Goal: Task Accomplishment & Management: Manage account settings

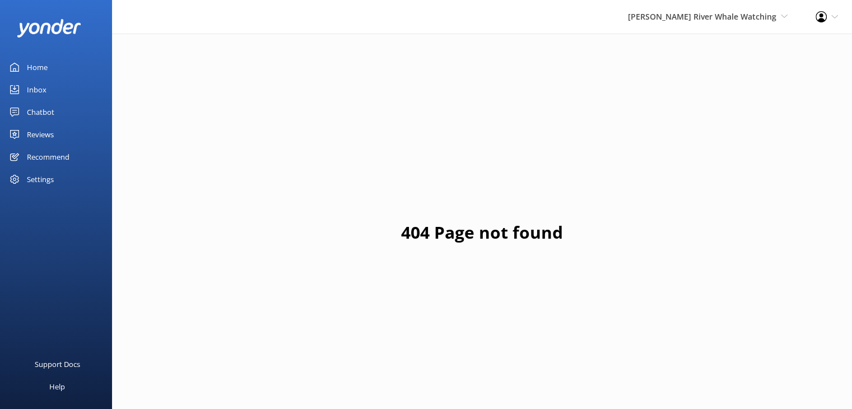
click at [40, 63] on div "Home" at bounding box center [37, 67] width 21 height 22
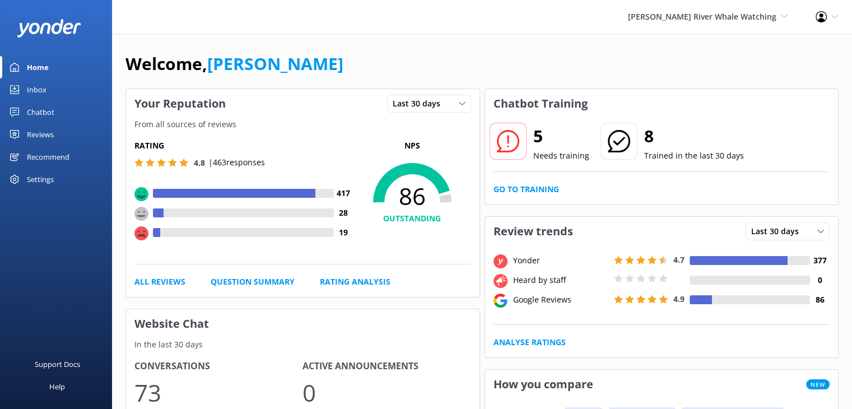
click at [42, 139] on div "Reviews" at bounding box center [40, 134] width 27 height 22
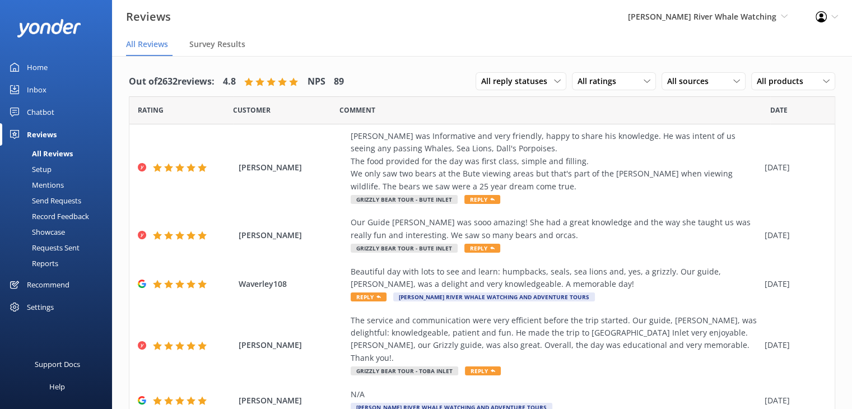
click at [63, 185] on div "Mentions" at bounding box center [35, 185] width 57 height 16
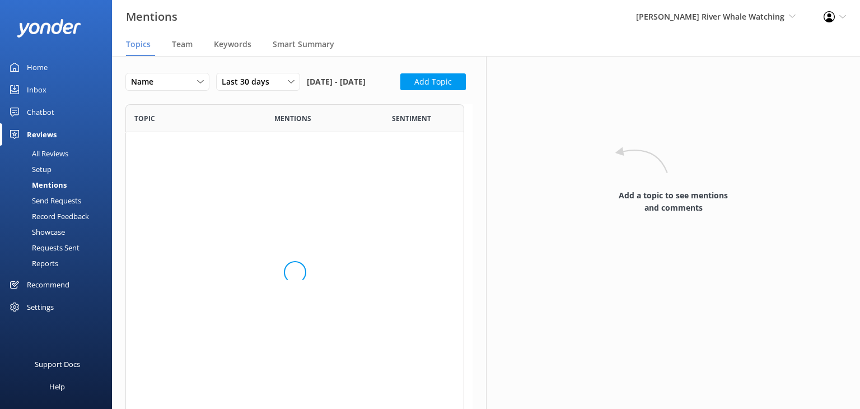
scroll to position [512, 330]
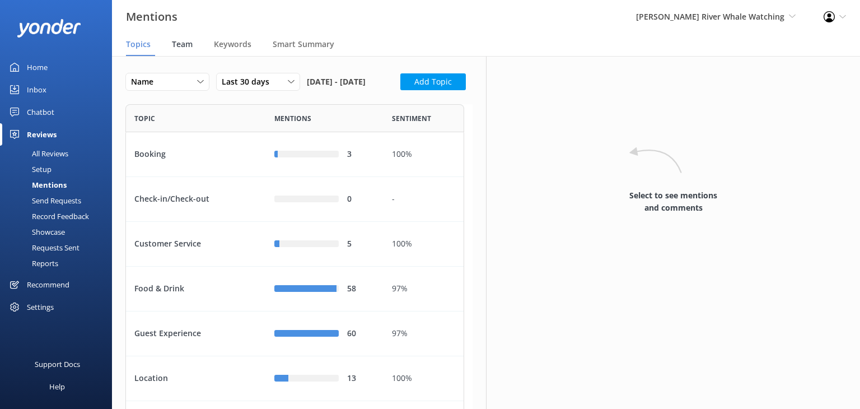
click at [181, 47] on span "Team" at bounding box center [182, 44] width 21 height 11
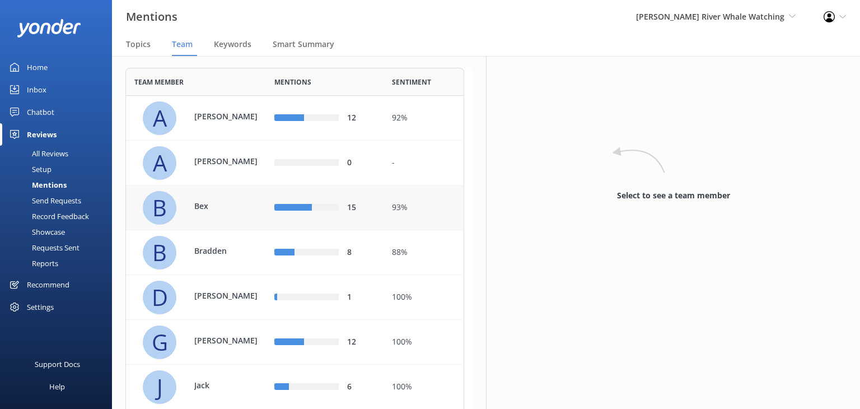
scroll to position [56, 0]
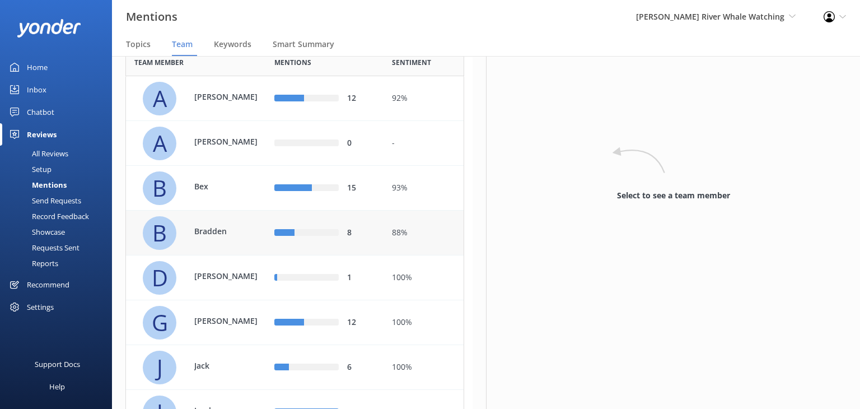
click at [242, 237] on p "Bradden" at bounding box center [230, 231] width 73 height 12
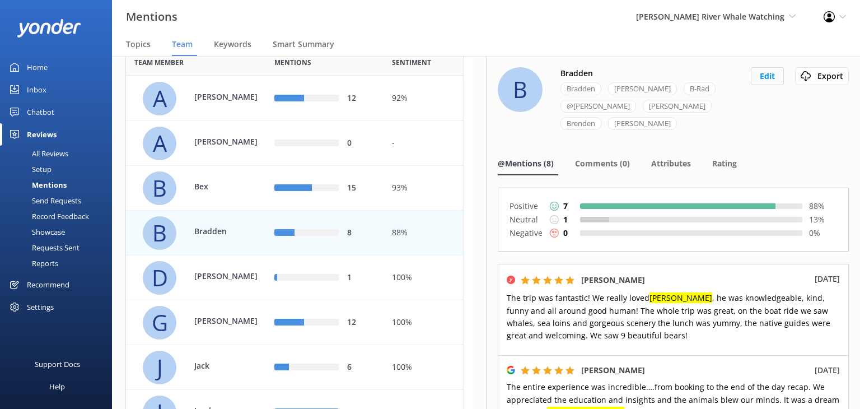
click at [759, 76] on button "Edit" at bounding box center [767, 76] width 33 height 18
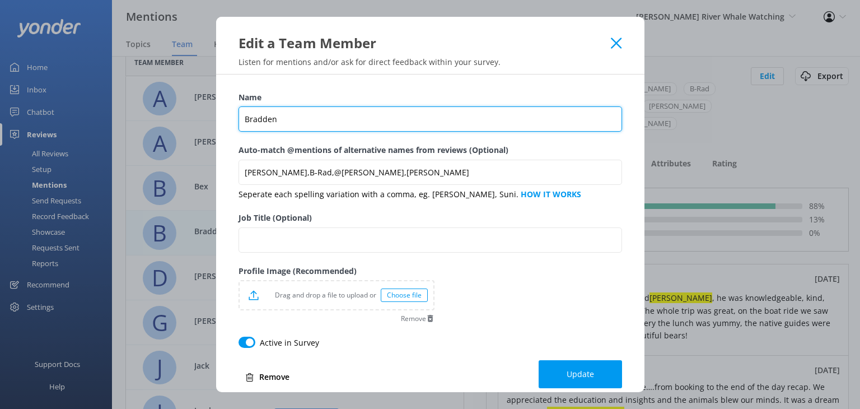
click at [301, 113] on input "Bradden" at bounding box center [431, 118] width 384 height 25
type input "Bradden"
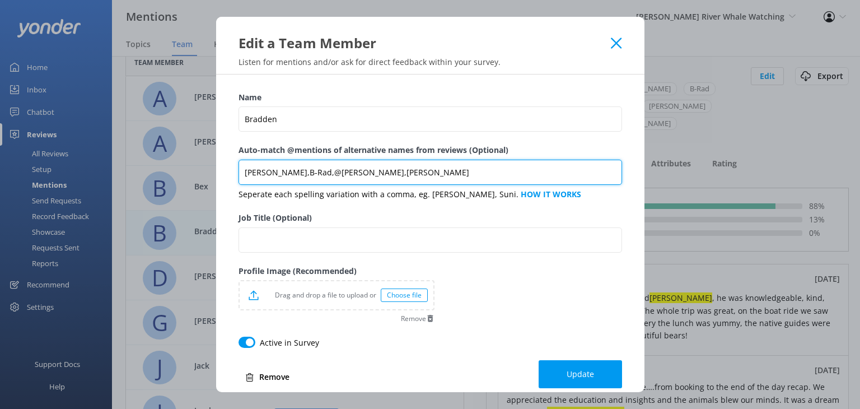
click at [482, 172] on input "[PERSON_NAME],B-Rad,@[PERSON_NAME],[PERSON_NAME]" at bounding box center [431, 172] width 384 height 25
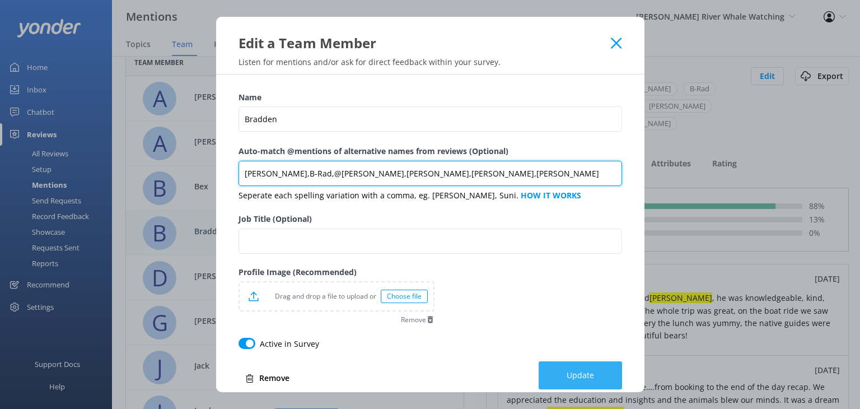
type input "[PERSON_NAME],B-Rad,@[PERSON_NAME],[PERSON_NAME],[PERSON_NAME],[PERSON_NAME]"
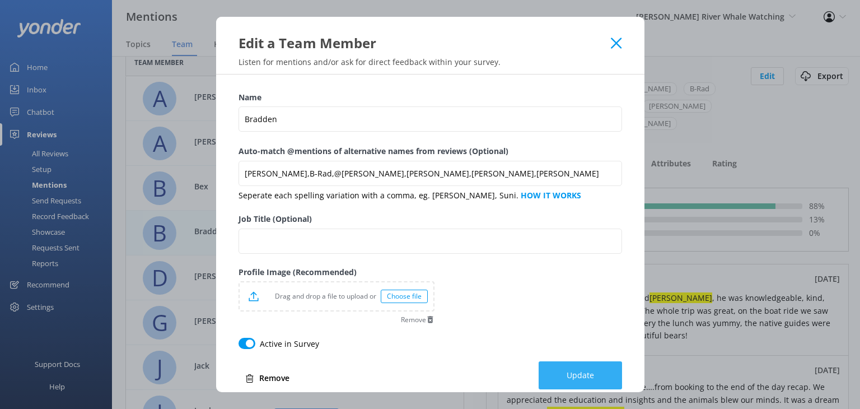
click at [585, 368] on button "Update" at bounding box center [580, 375] width 83 height 28
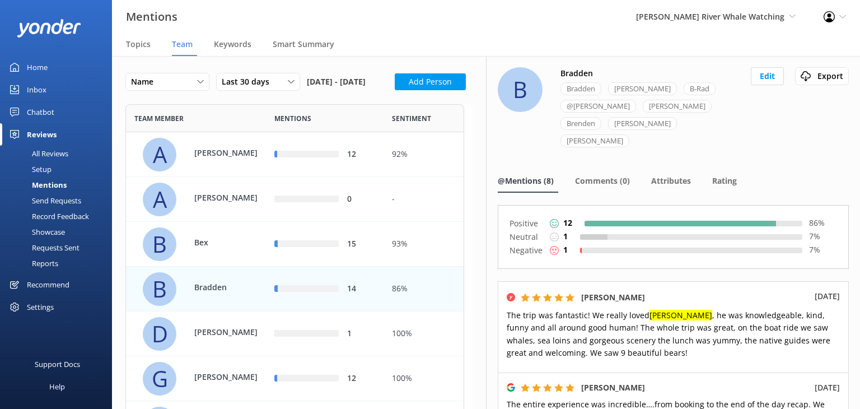
scroll to position [826, 330]
